Goal: Task Accomplishment & Management: Use online tool/utility

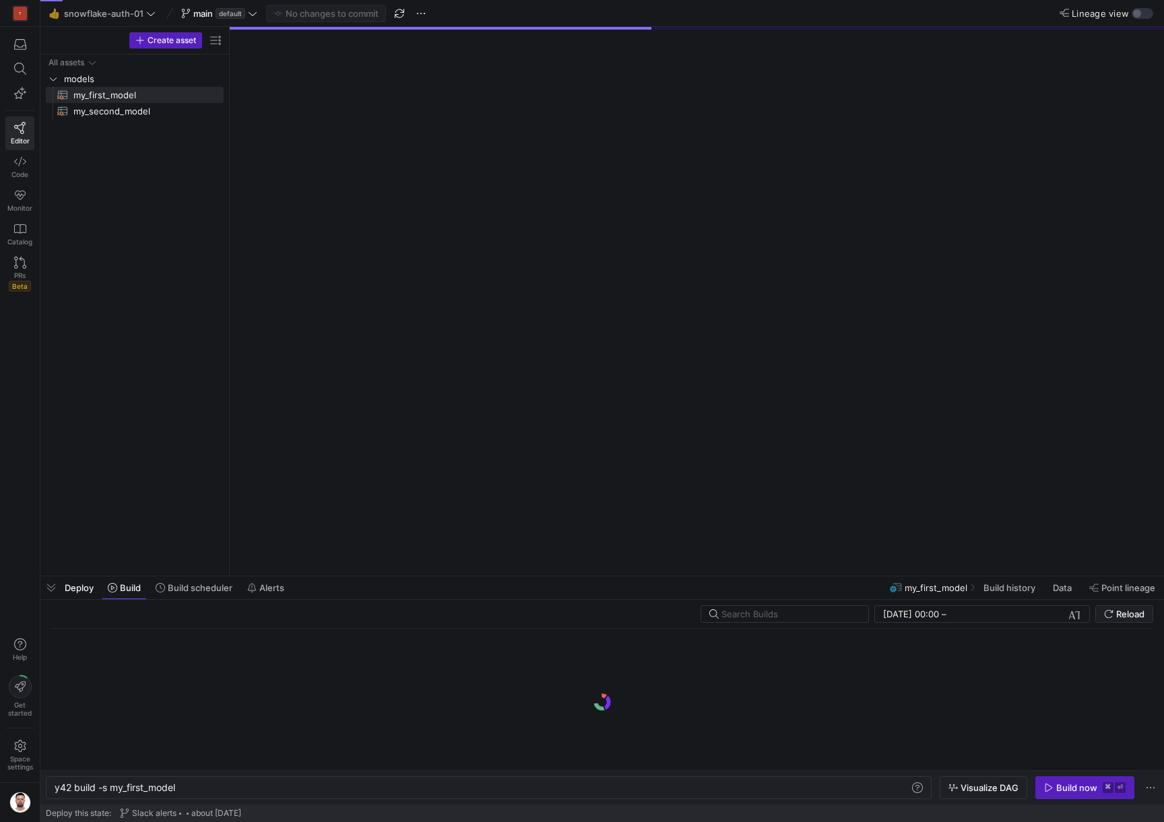
scroll to position [0, 122]
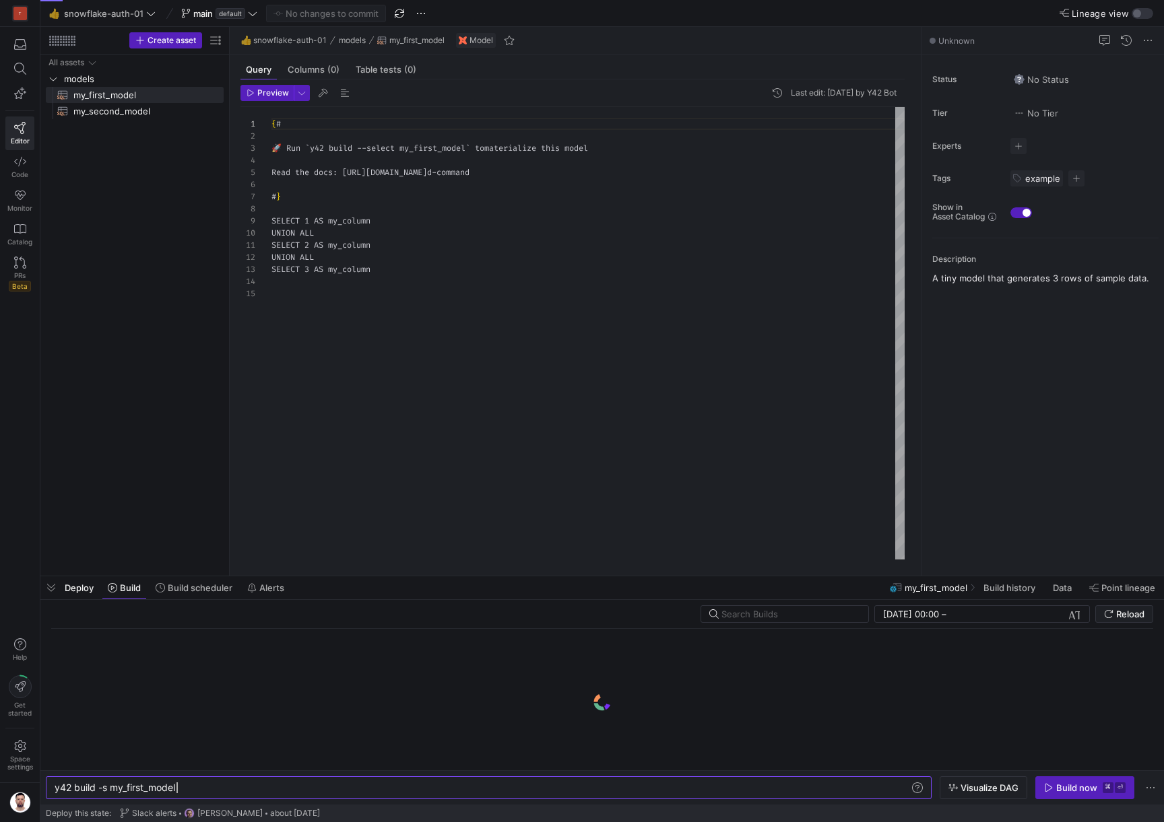
scroll to position [121, 0]
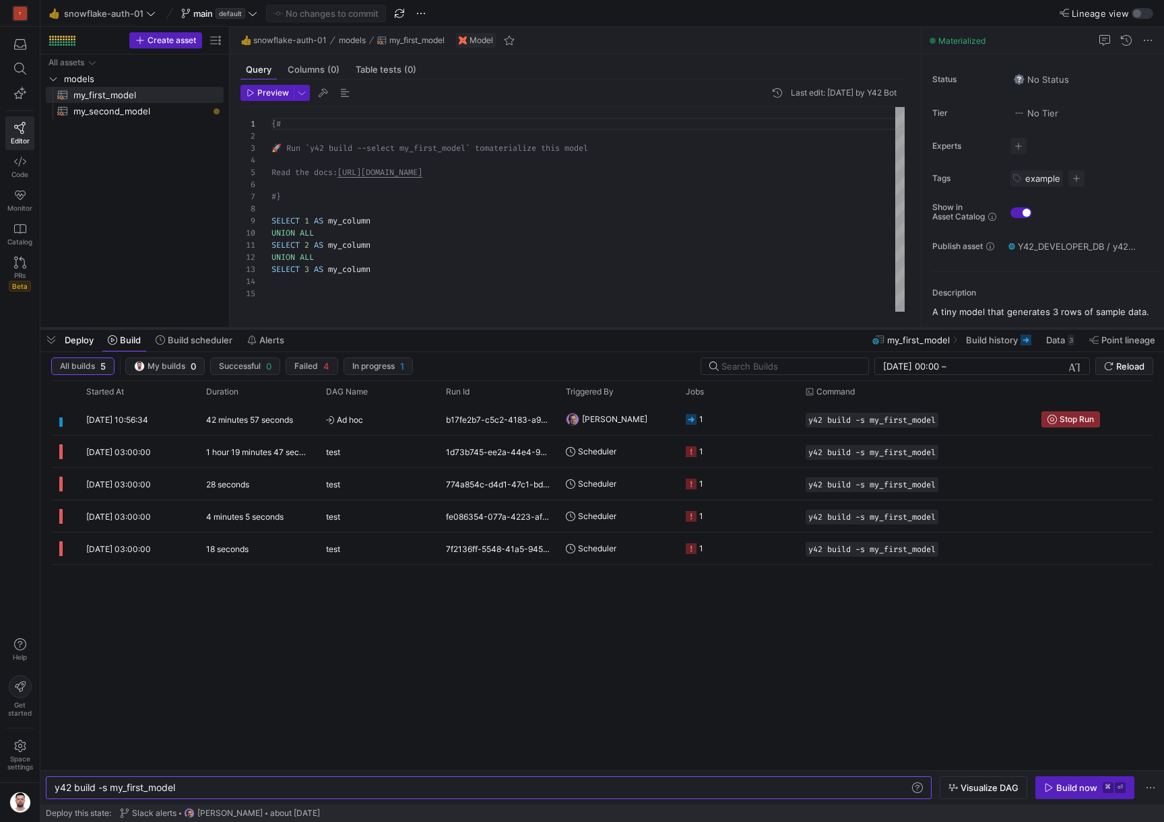
drag, startPoint x: 564, startPoint y: 576, endPoint x: 539, endPoint y: 328, distance: 249.2
click at [539, 328] on div at bounding box center [601, 328] width 1123 height 5
click at [401, 417] on span "Ad hoc" at bounding box center [378, 420] width 104 height 32
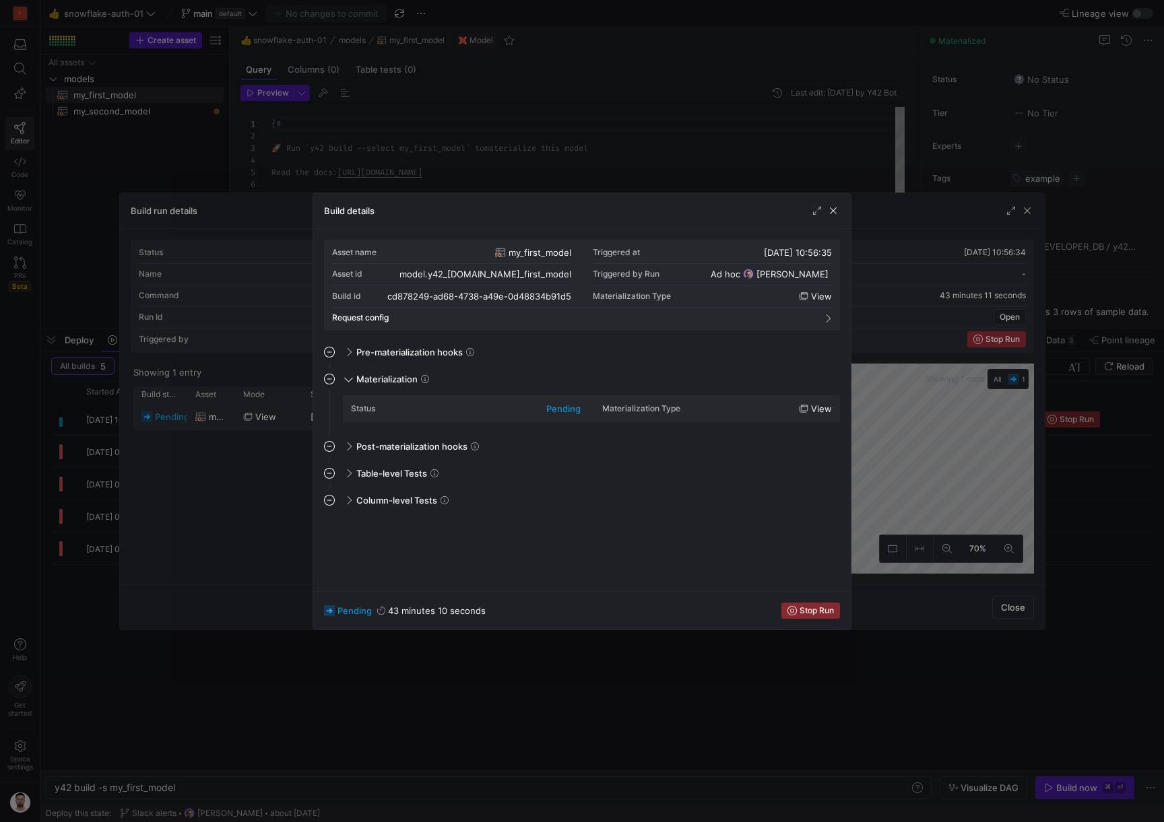
click at [739, 139] on div at bounding box center [582, 411] width 1164 height 822
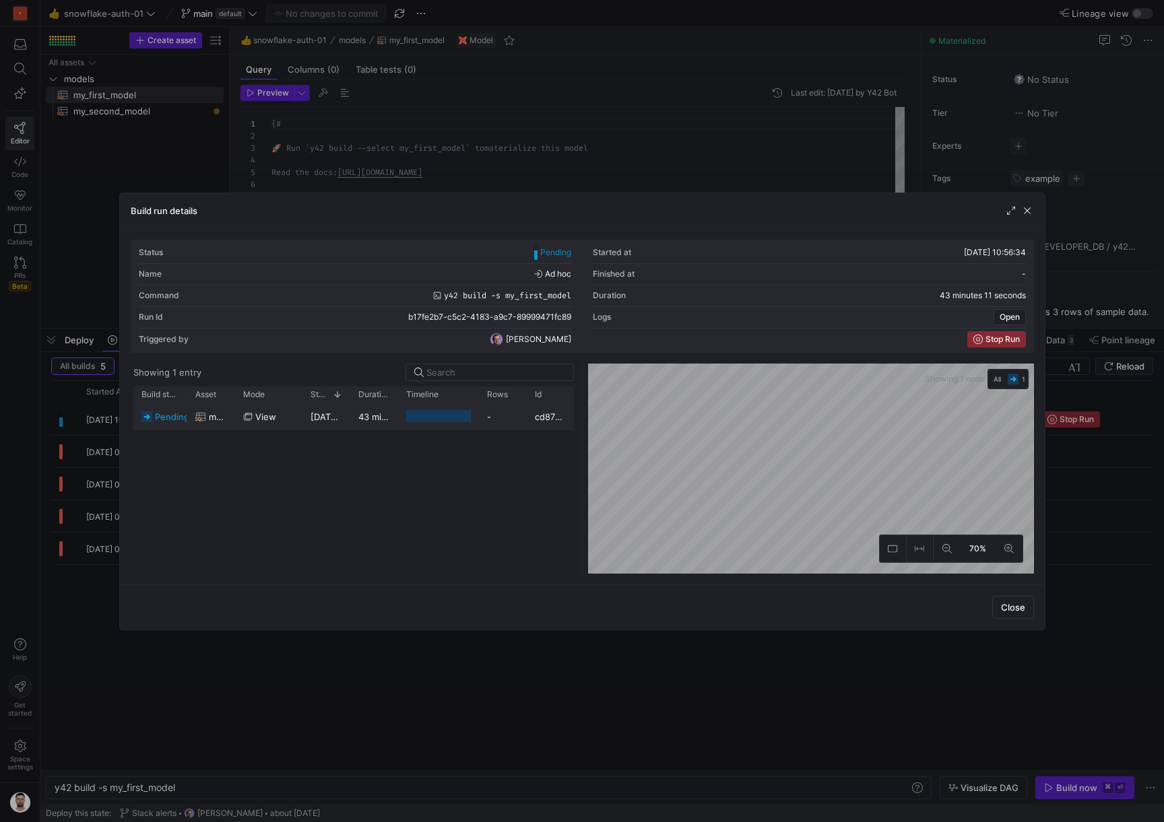
click at [739, 139] on div at bounding box center [582, 411] width 1164 height 822
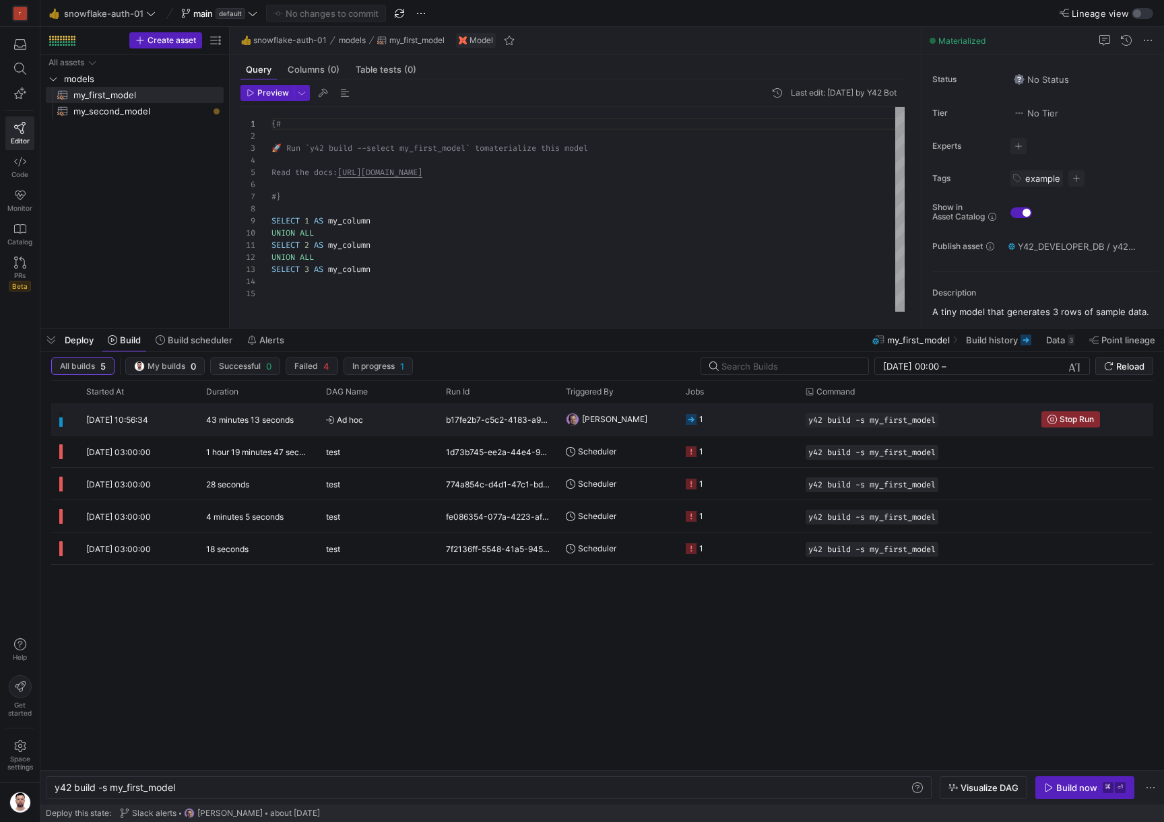
click at [379, 428] on span "Ad hoc" at bounding box center [378, 420] width 104 height 32
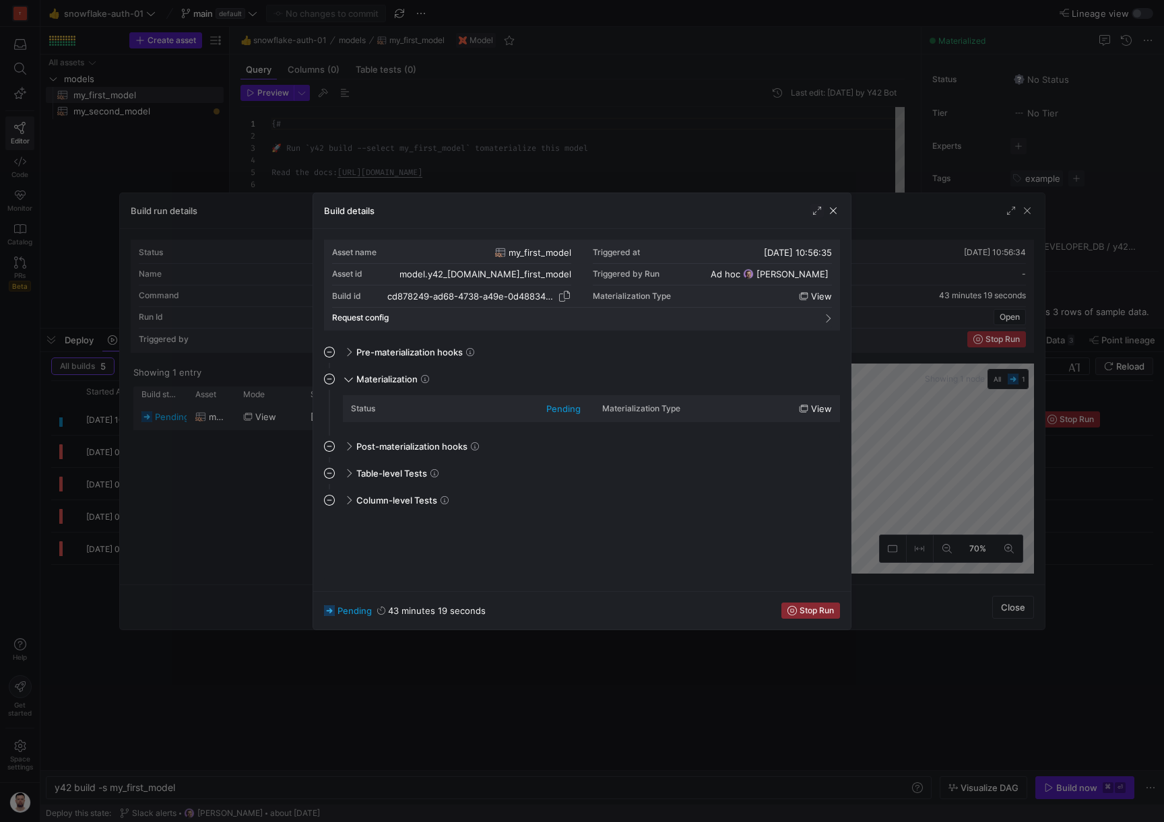
click at [569, 297] on span "button" at bounding box center [564, 296] width 13 height 13
click at [645, 104] on div at bounding box center [582, 411] width 1164 height 822
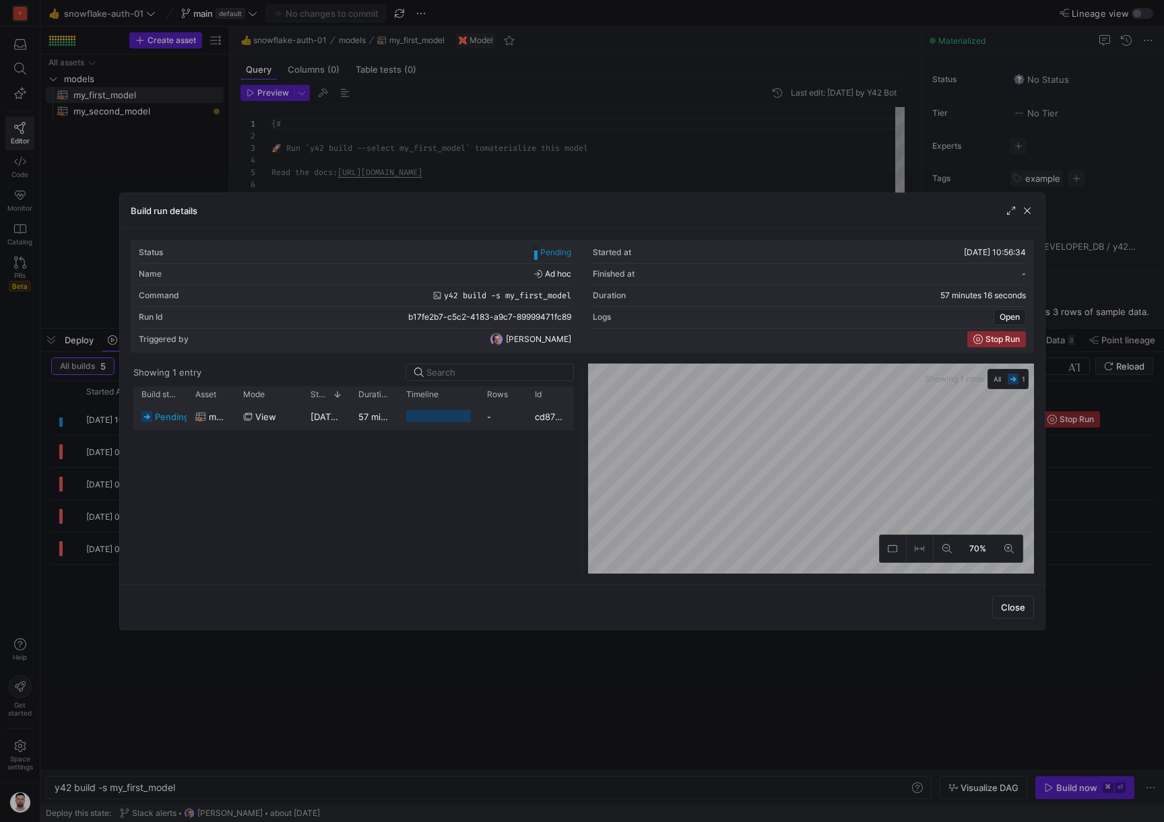
click at [645, 104] on div at bounding box center [582, 411] width 1164 height 822
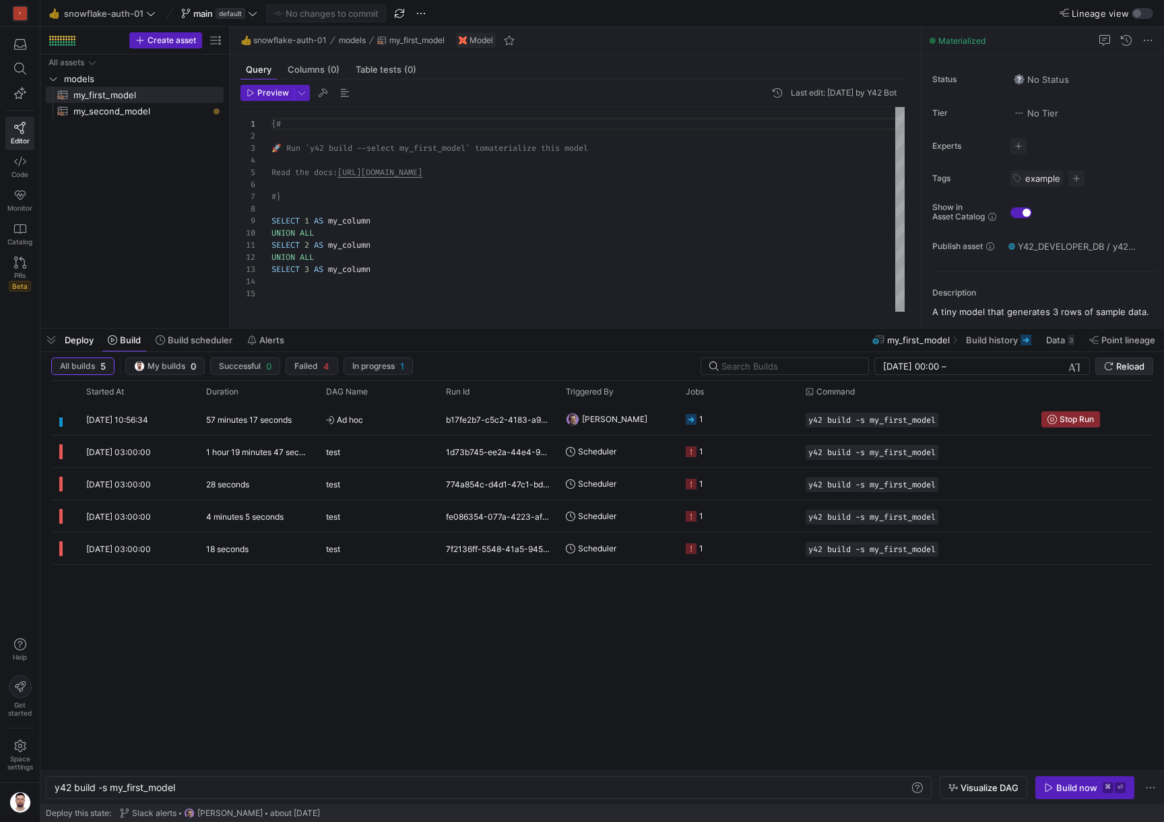
click at [1126, 363] on span "Reload" at bounding box center [1130, 366] width 28 height 11
click at [178, 343] on span "Build scheduler" at bounding box center [200, 340] width 65 height 11
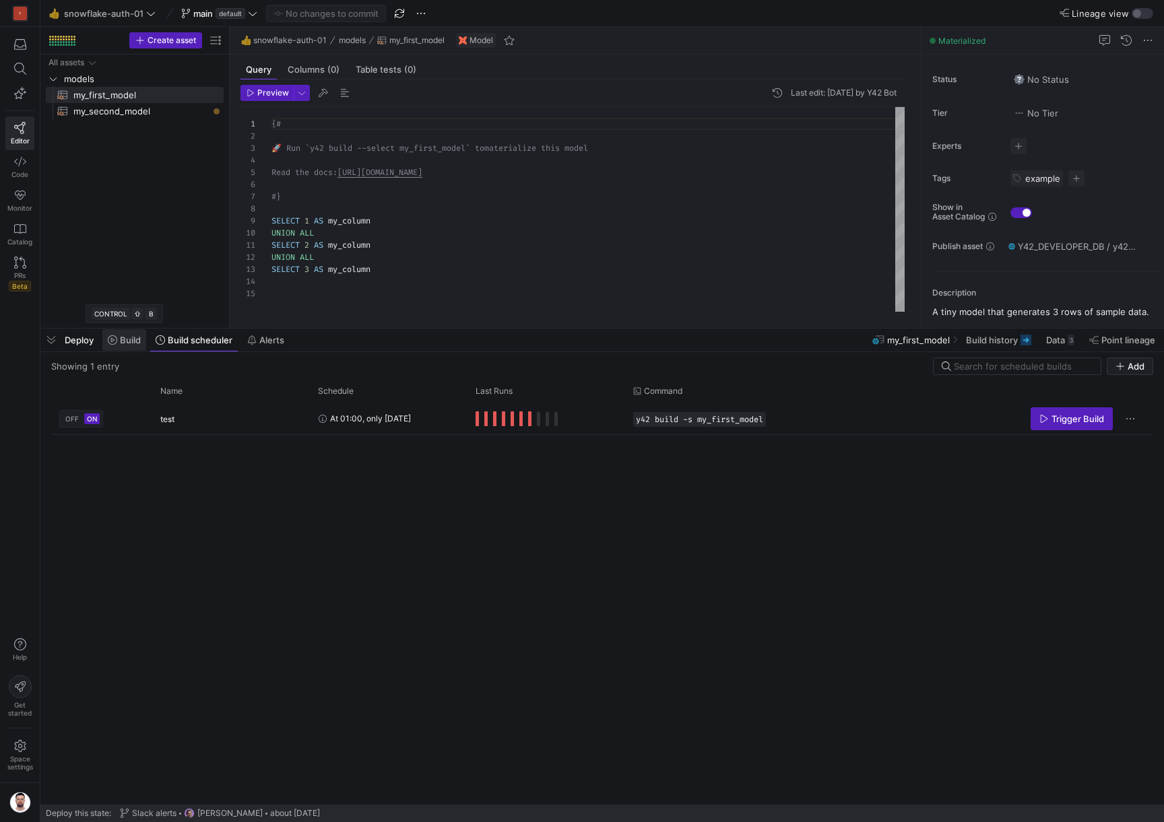
click at [124, 345] on span "Build" at bounding box center [130, 340] width 21 height 11
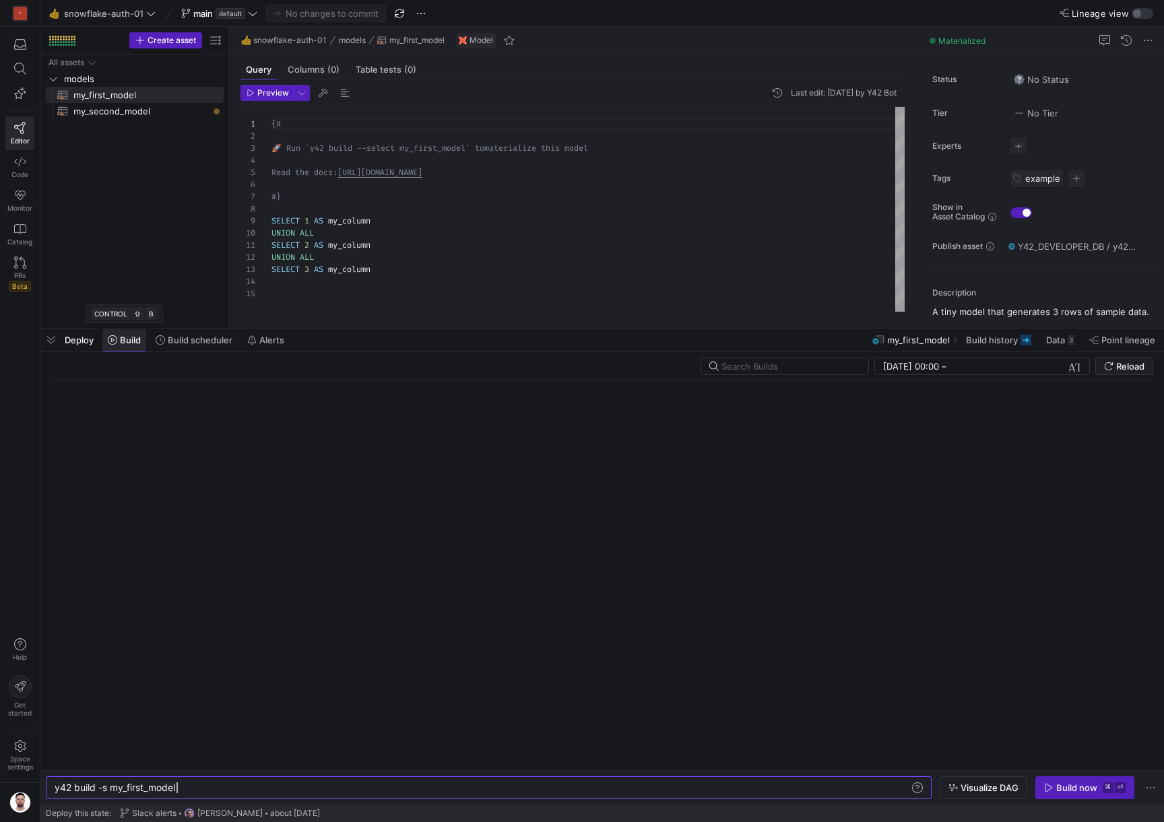
scroll to position [0, 122]
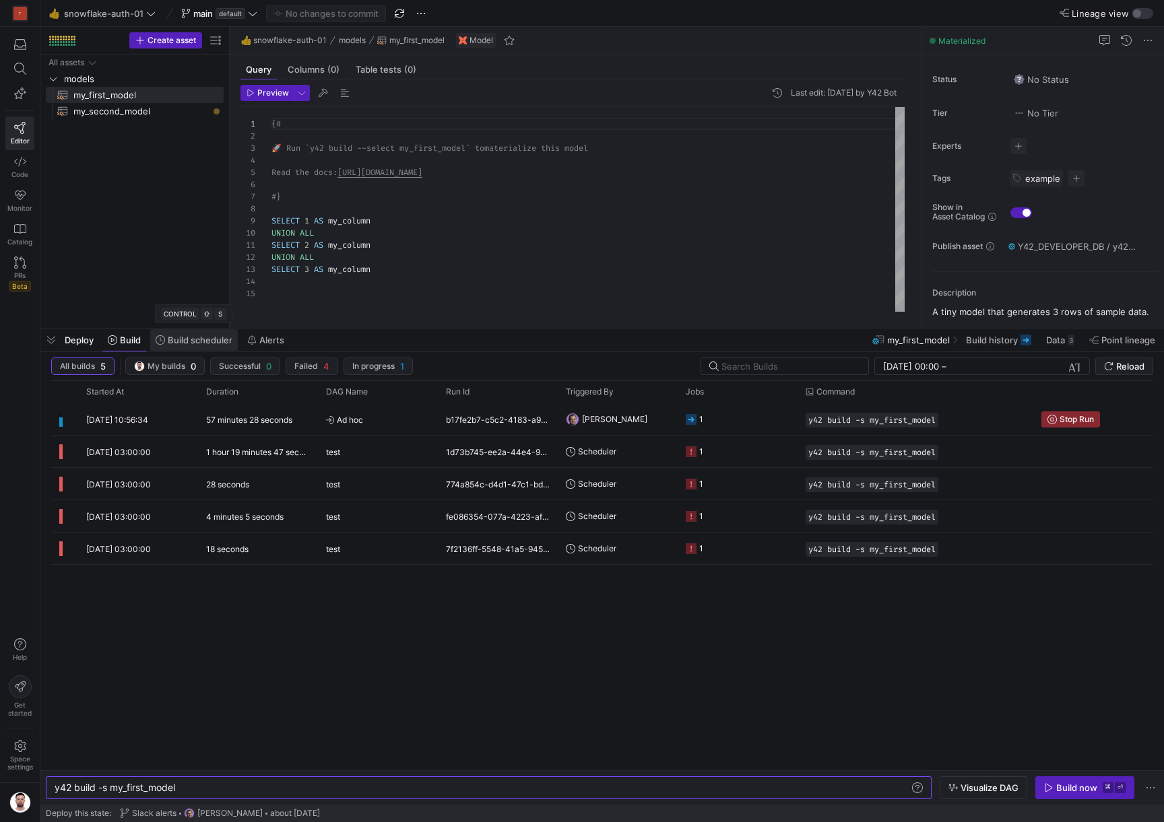
click at [198, 336] on span "Build scheduler" at bounding box center [200, 340] width 65 height 11
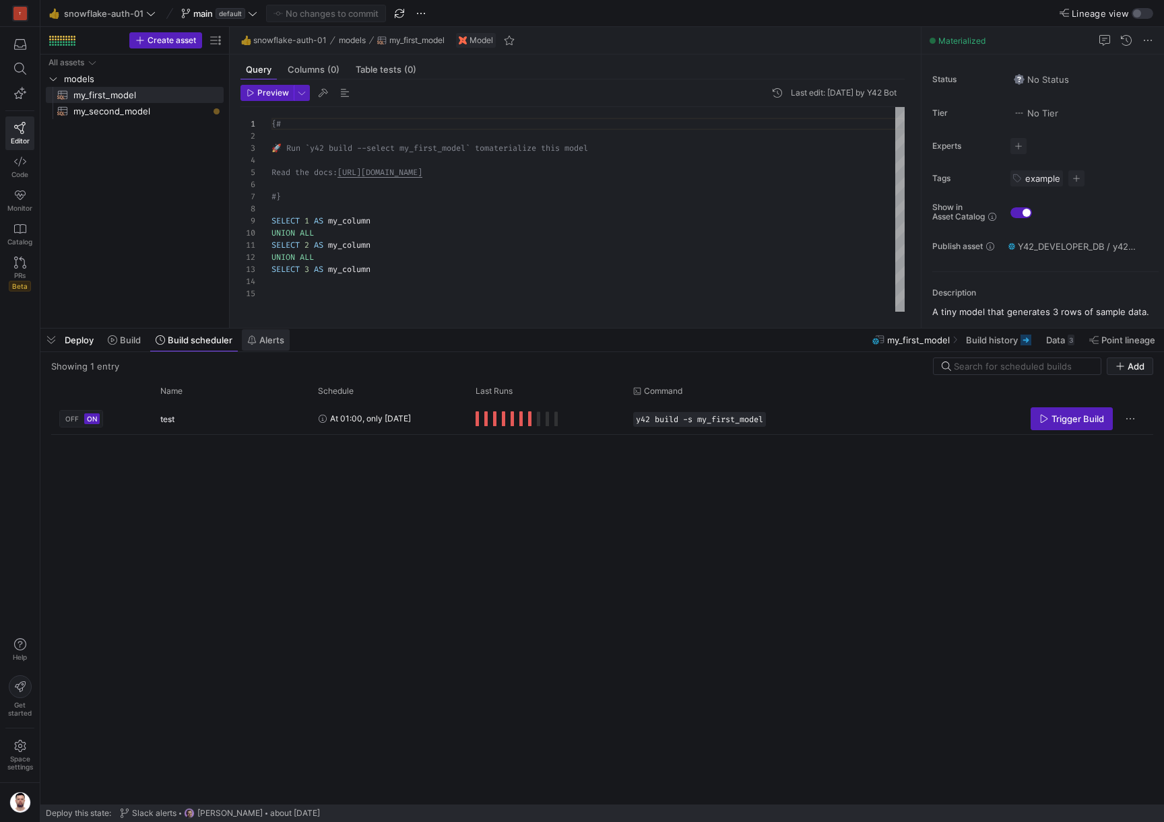
click at [267, 335] on span "Alerts" at bounding box center [271, 340] width 25 height 11
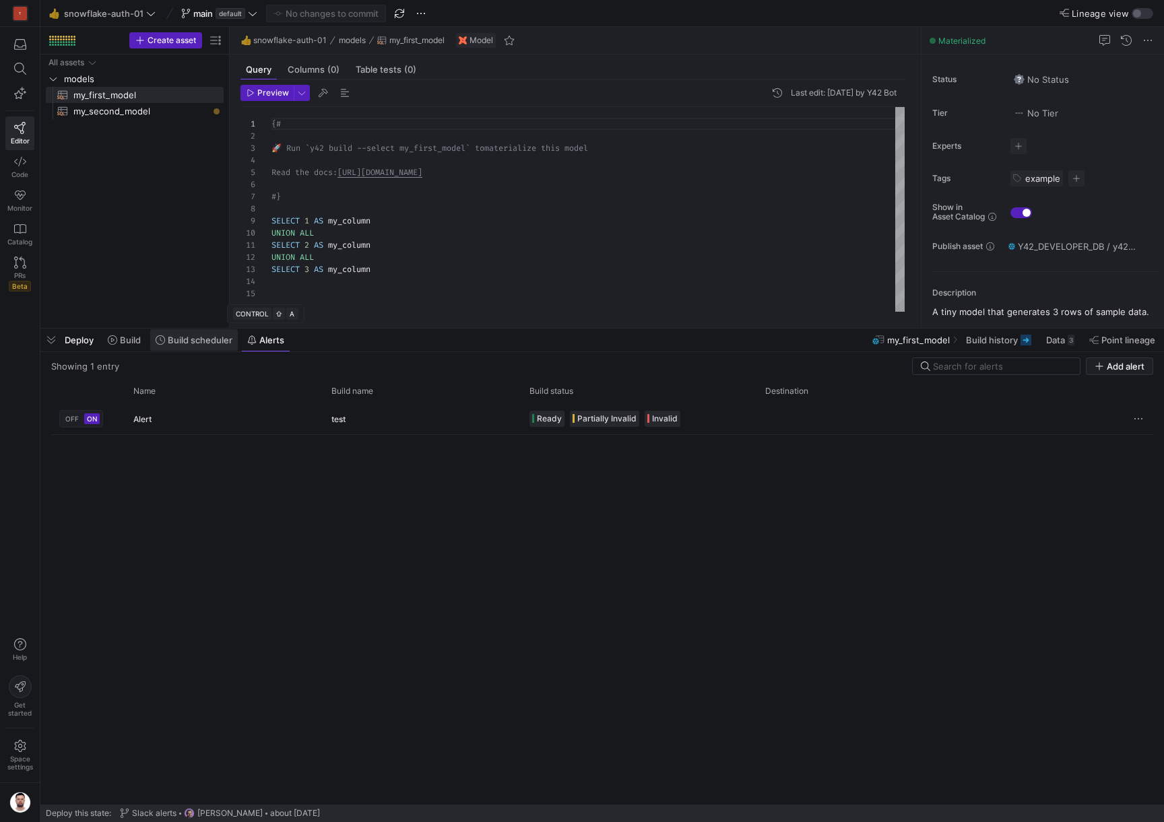
click at [201, 337] on span "Build scheduler" at bounding box center [200, 340] width 65 height 11
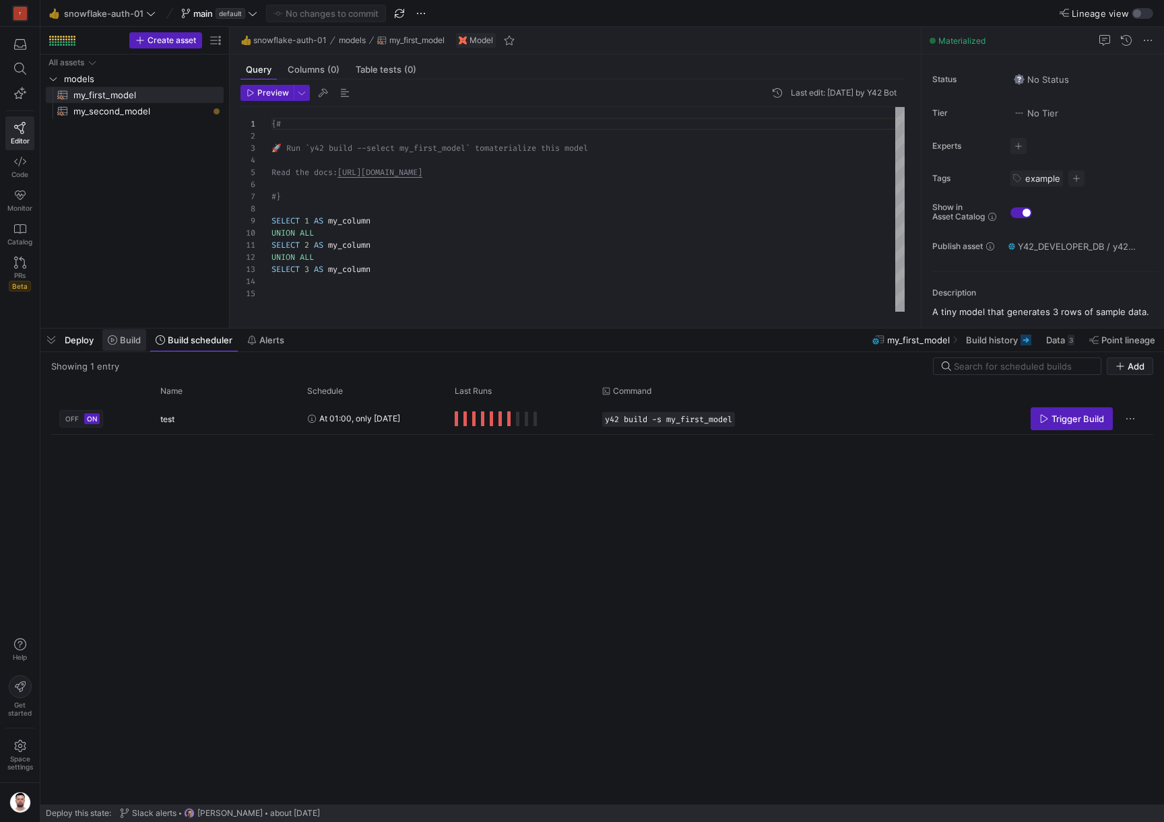
click at [123, 342] on span "Build" at bounding box center [130, 340] width 21 height 11
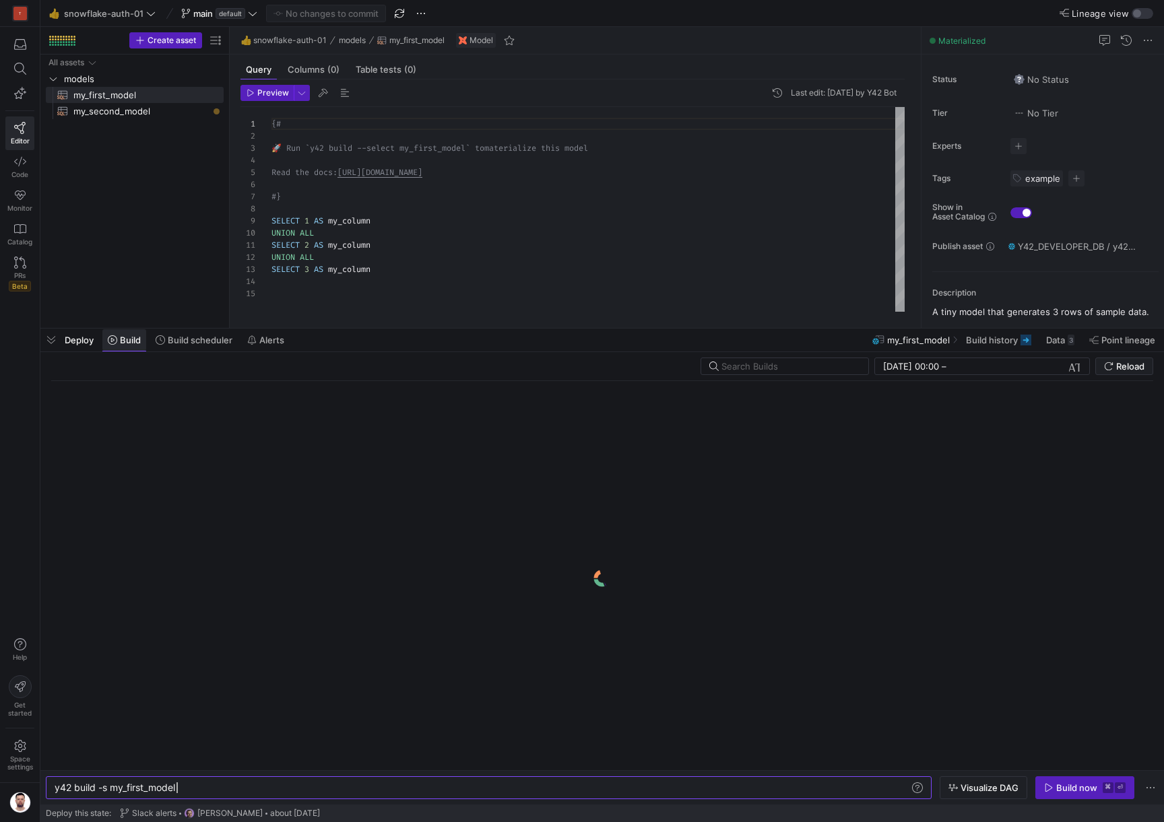
scroll to position [0, 122]
